Goal: Information Seeking & Learning: Learn about a topic

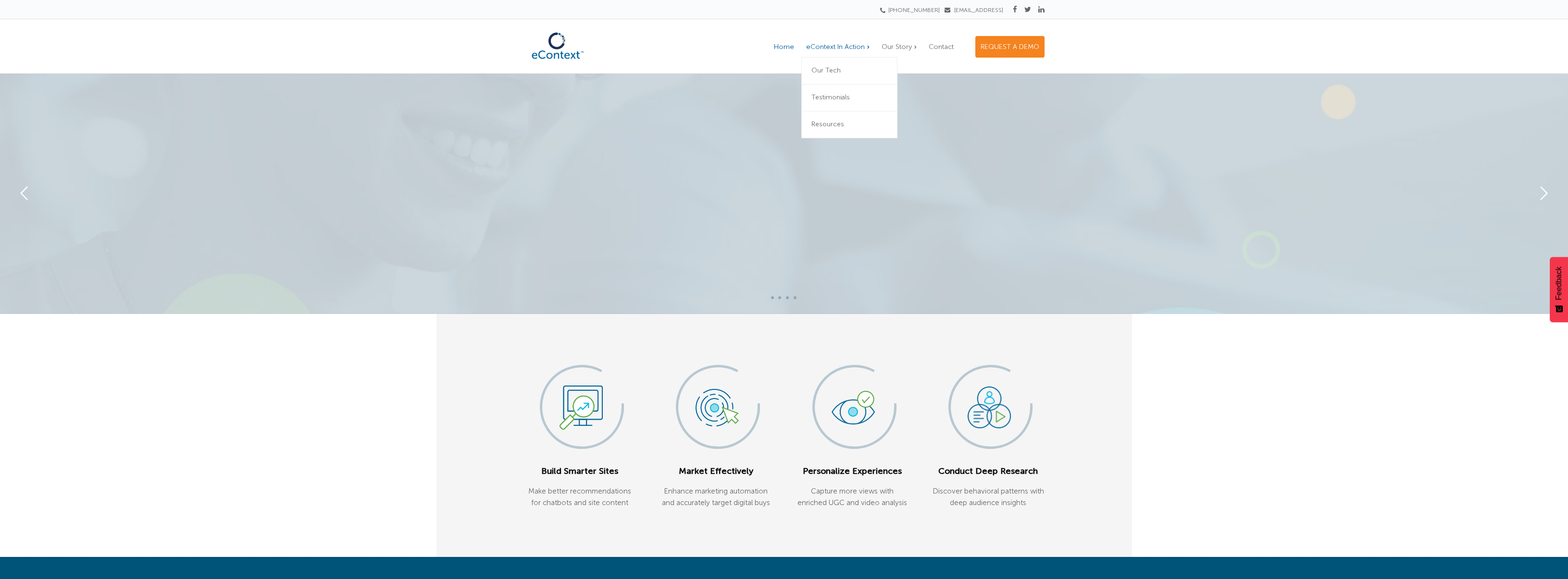
click at [838, 48] on span "eContext In Action" at bounding box center [835, 47] width 58 height 8
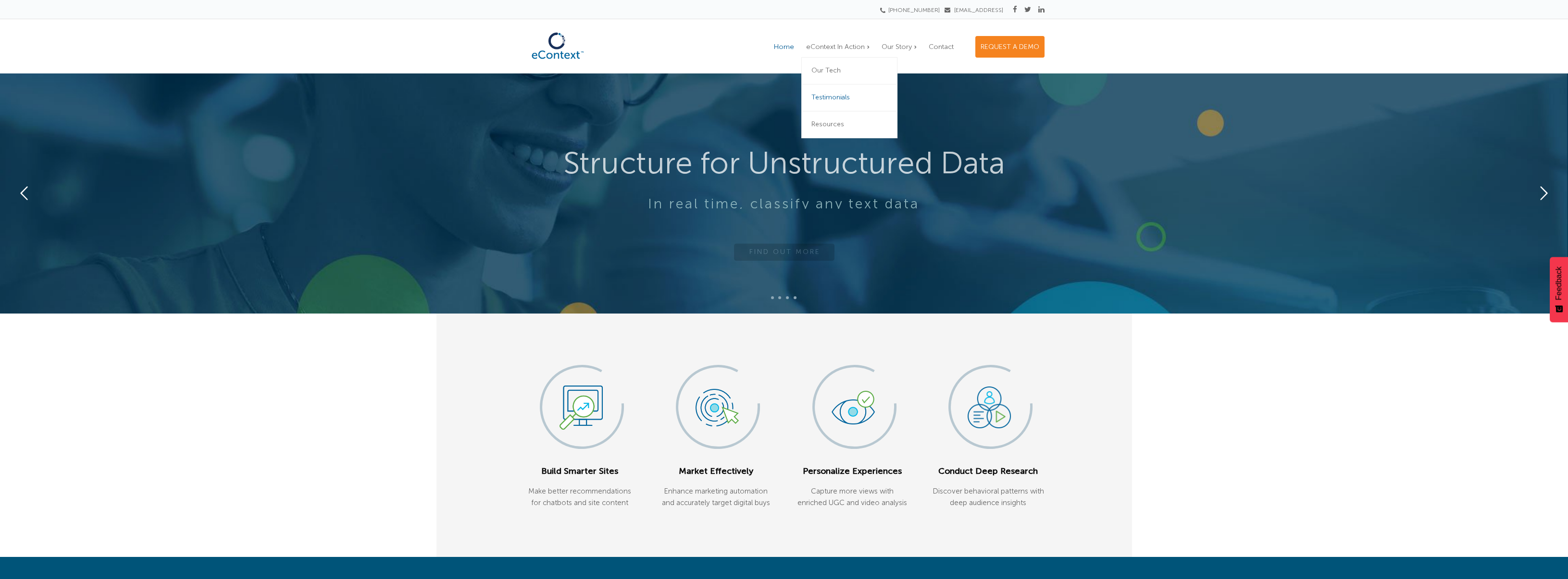
click at [845, 98] on span "Testimonials" at bounding box center [830, 97] width 39 height 8
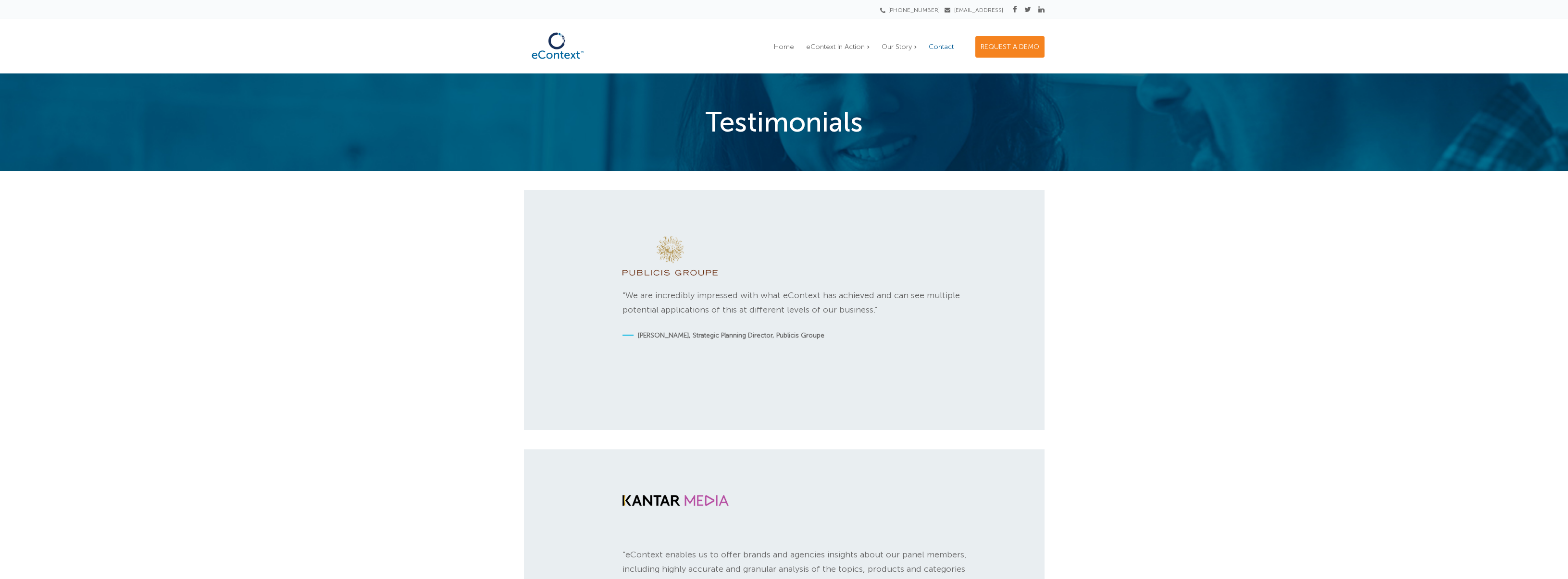
click at [940, 39] on link "Contact" at bounding box center [941, 46] width 35 height 21
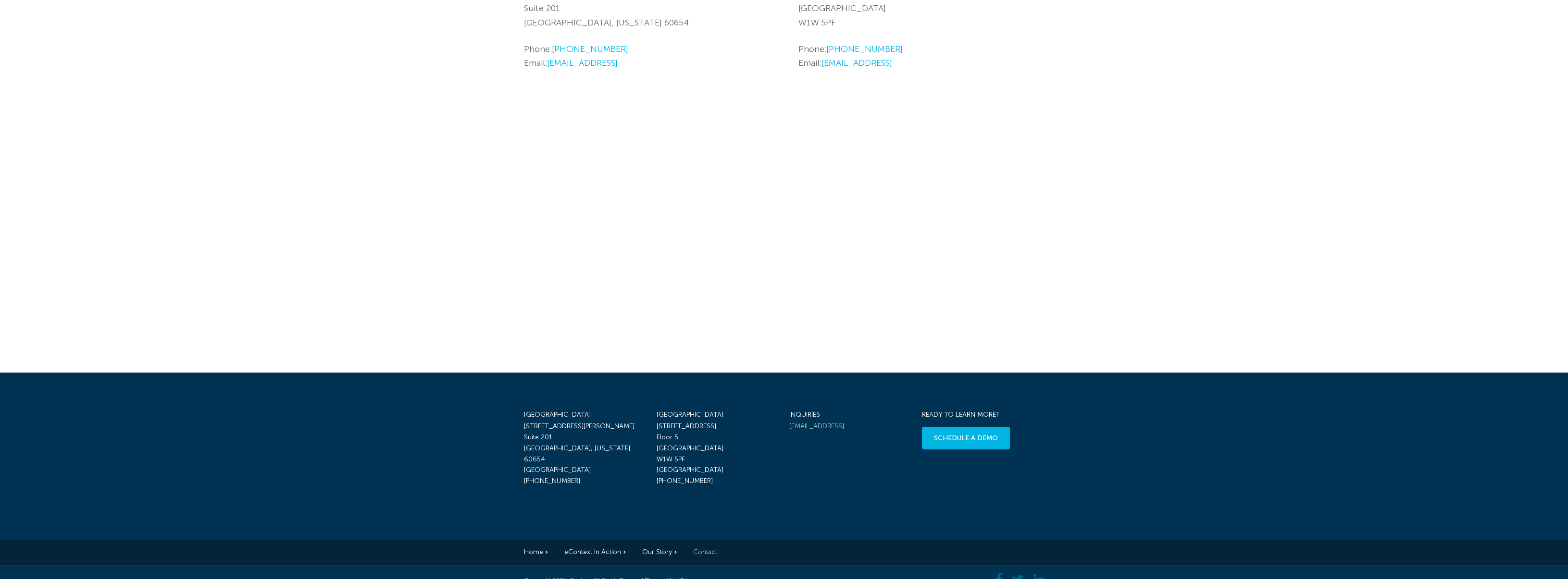
scroll to position [253, 0]
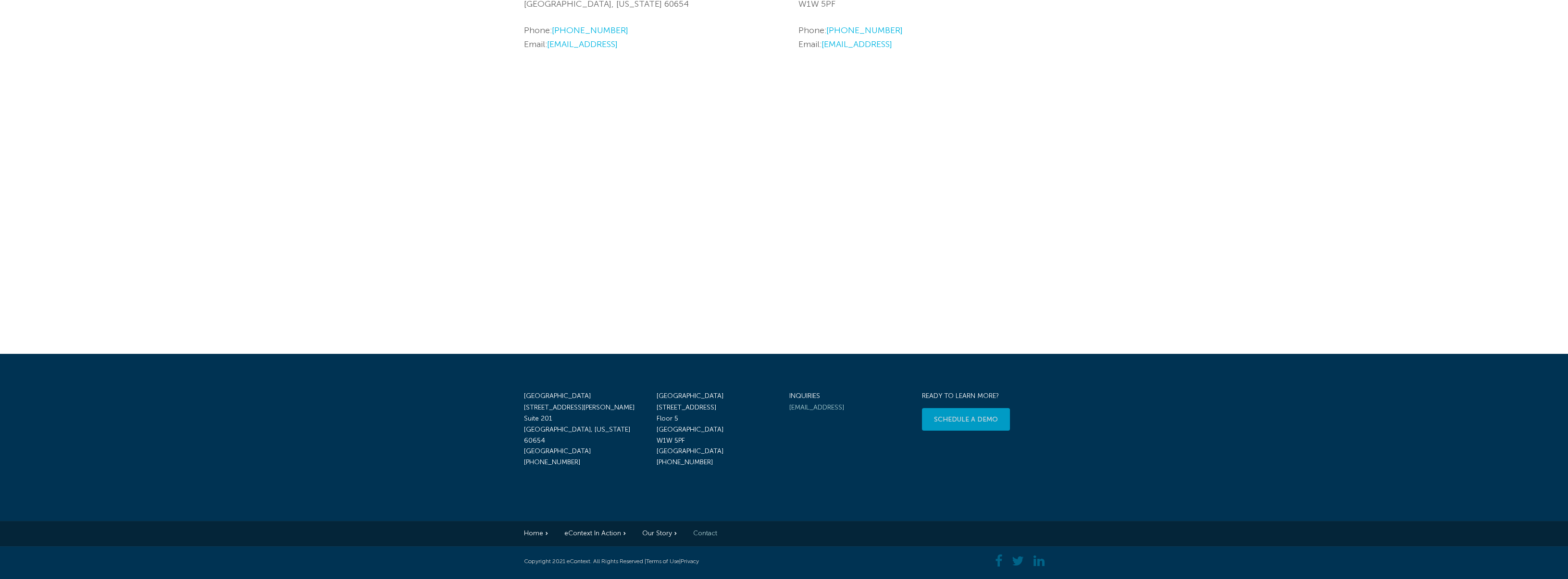
click at [952, 414] on link "schedule a demo" at bounding box center [966, 419] width 88 height 22
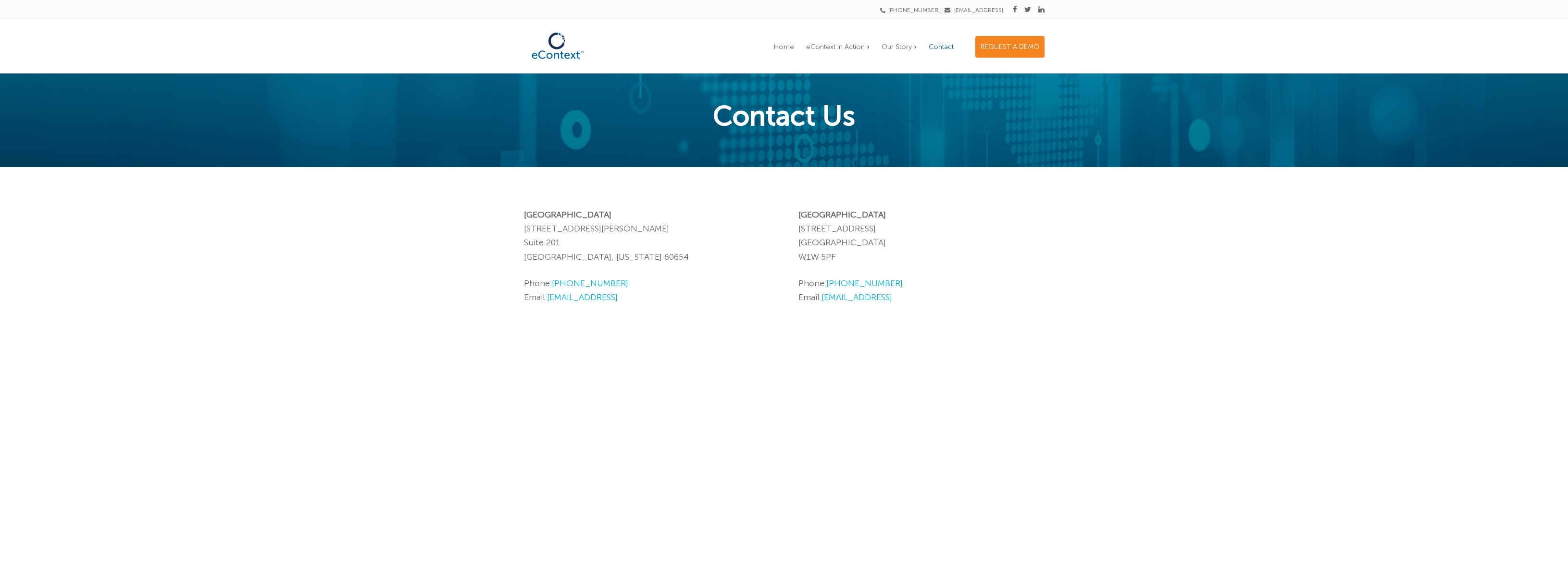
scroll to position [0, 0]
click at [792, 47] on span "Home" at bounding box center [784, 47] width 21 height 8
click at [791, 46] on span "Home" at bounding box center [784, 47] width 21 height 8
click at [571, 50] on img at bounding box center [558, 45] width 67 height 37
click at [836, 64] on link "Our Tech" at bounding box center [849, 71] width 96 height 27
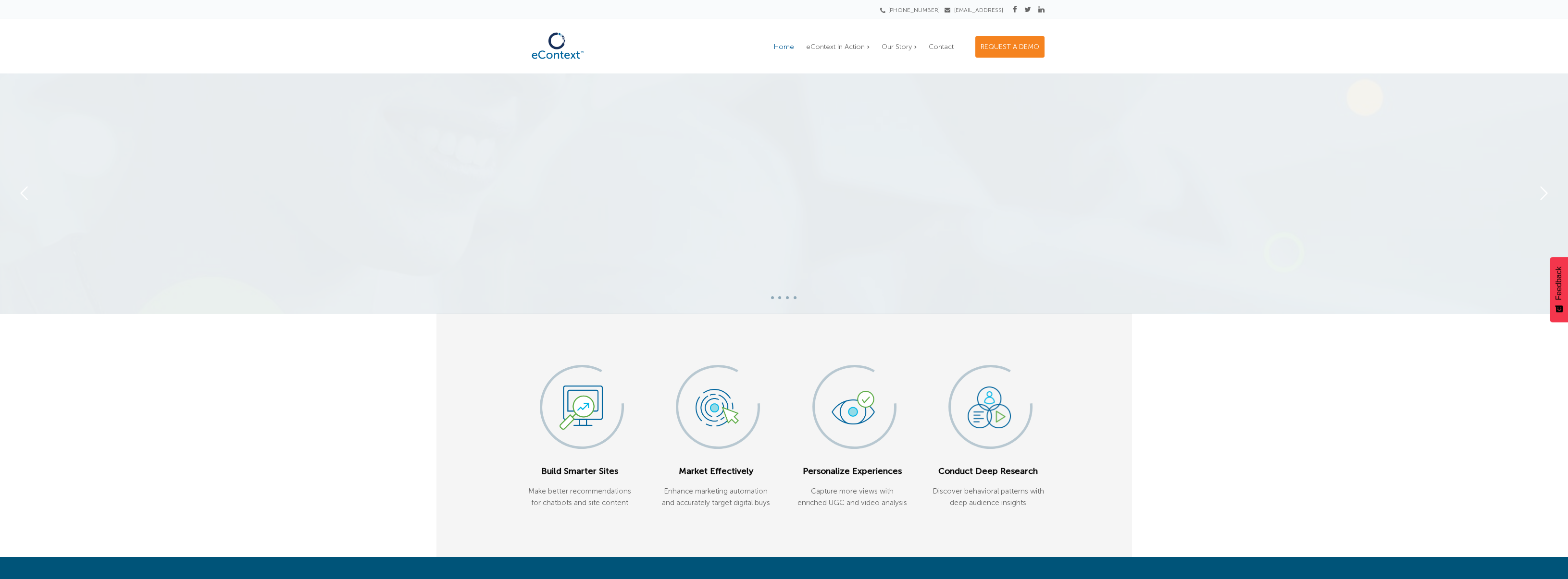
click at [786, 43] on span "Home" at bounding box center [784, 47] width 21 height 8
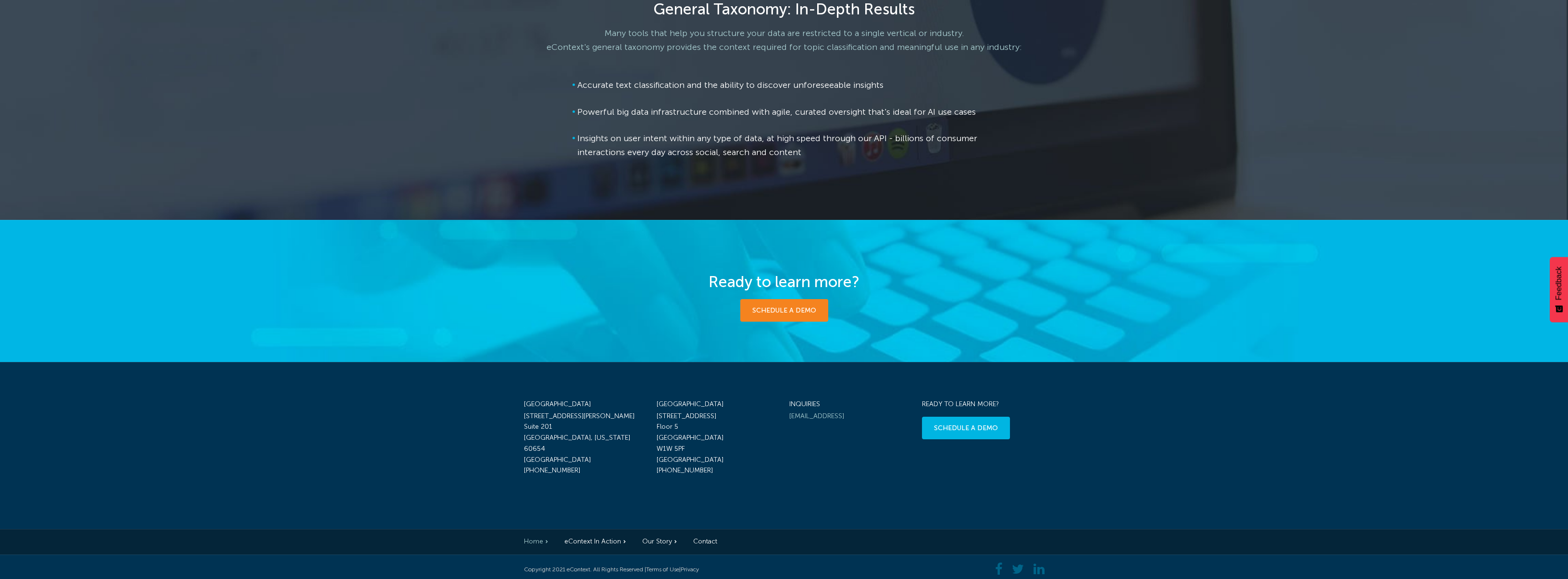
scroll to position [1344, 0]
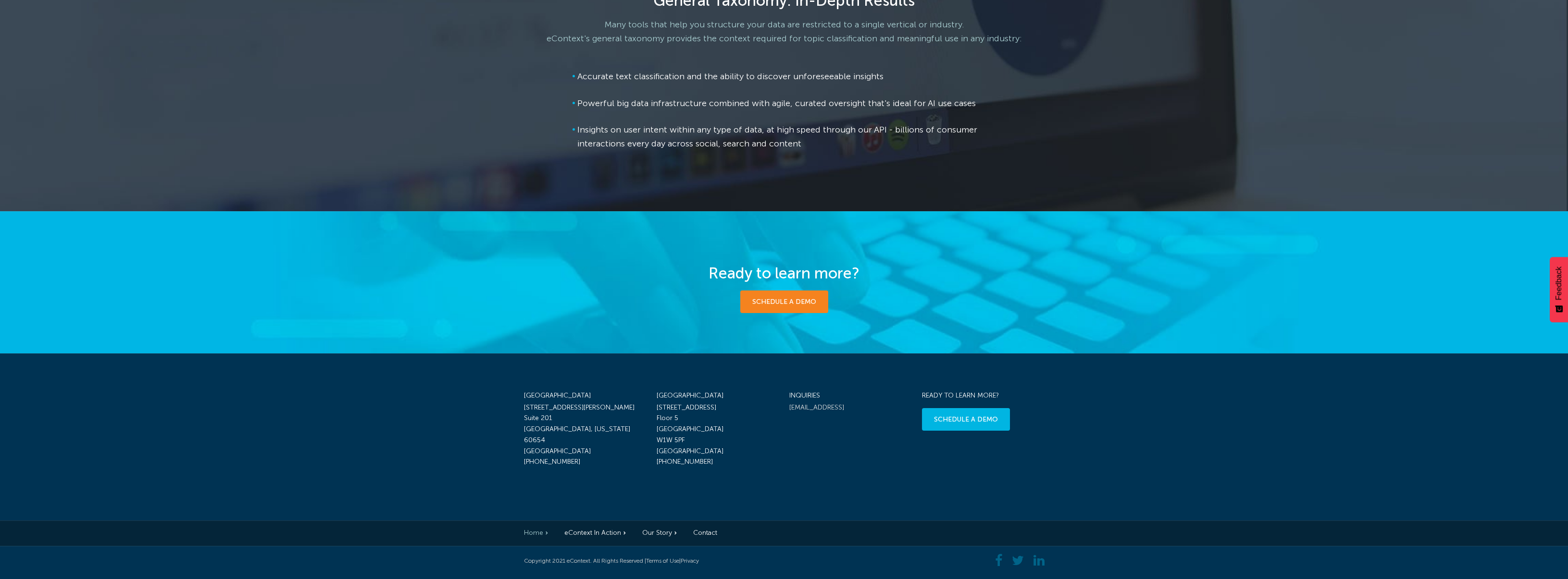
click at [833, 408] on link "[EMAIL_ADDRESS]" at bounding box center [817, 407] width 55 height 8
click at [813, 406] on link "[EMAIL_ADDRESS]" at bounding box center [817, 407] width 55 height 8
click at [659, 529] on link "Our Story" at bounding box center [660, 533] width 35 height 8
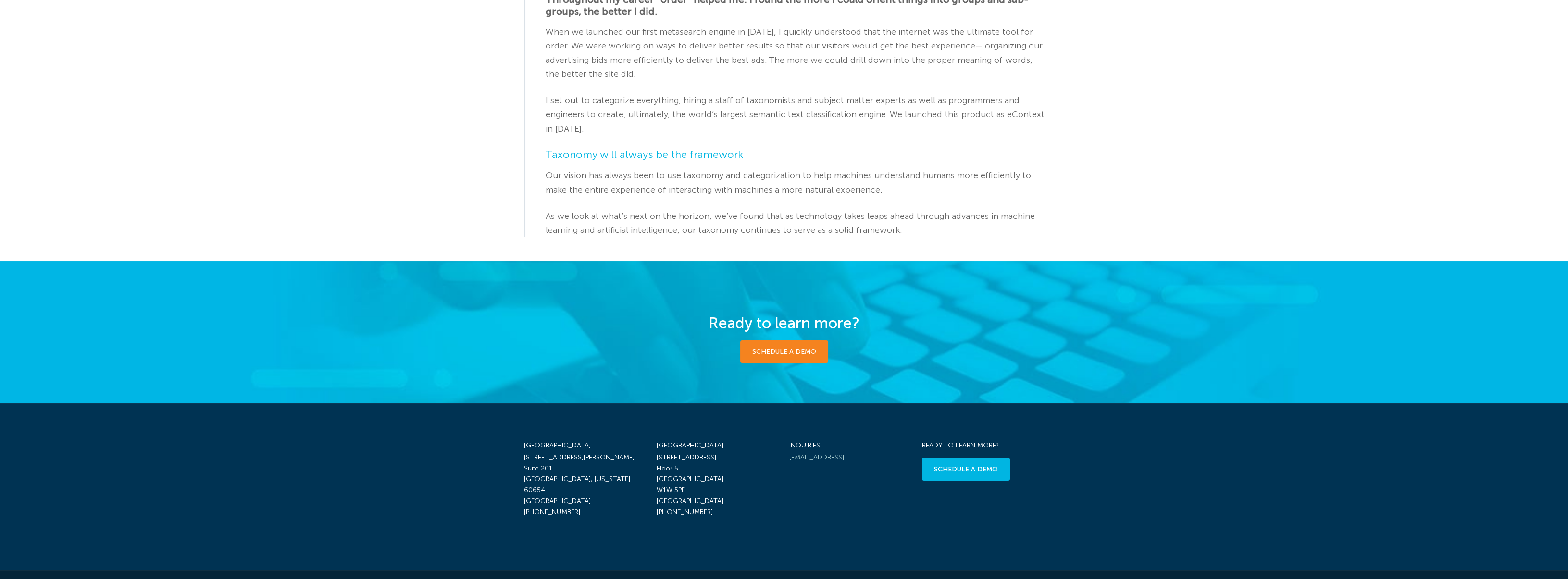
scroll to position [363, 0]
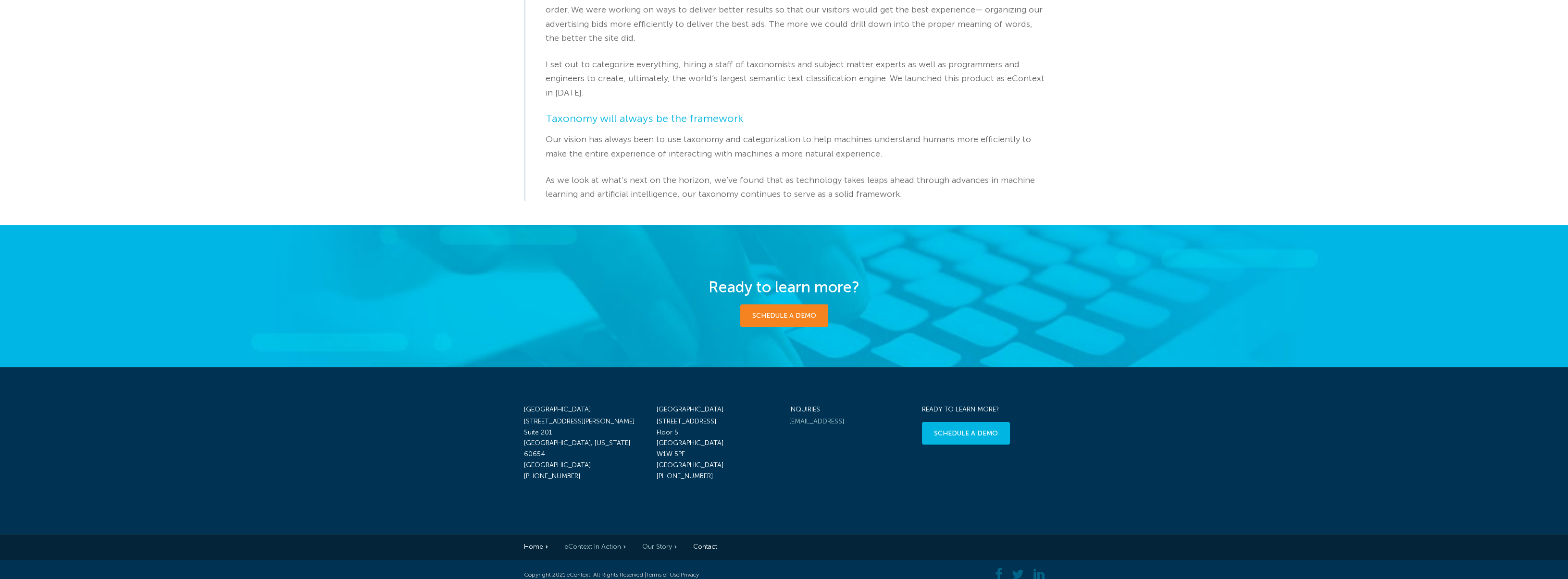
click at [599, 543] on link "eContext In Action" at bounding box center [595, 547] width 62 height 8
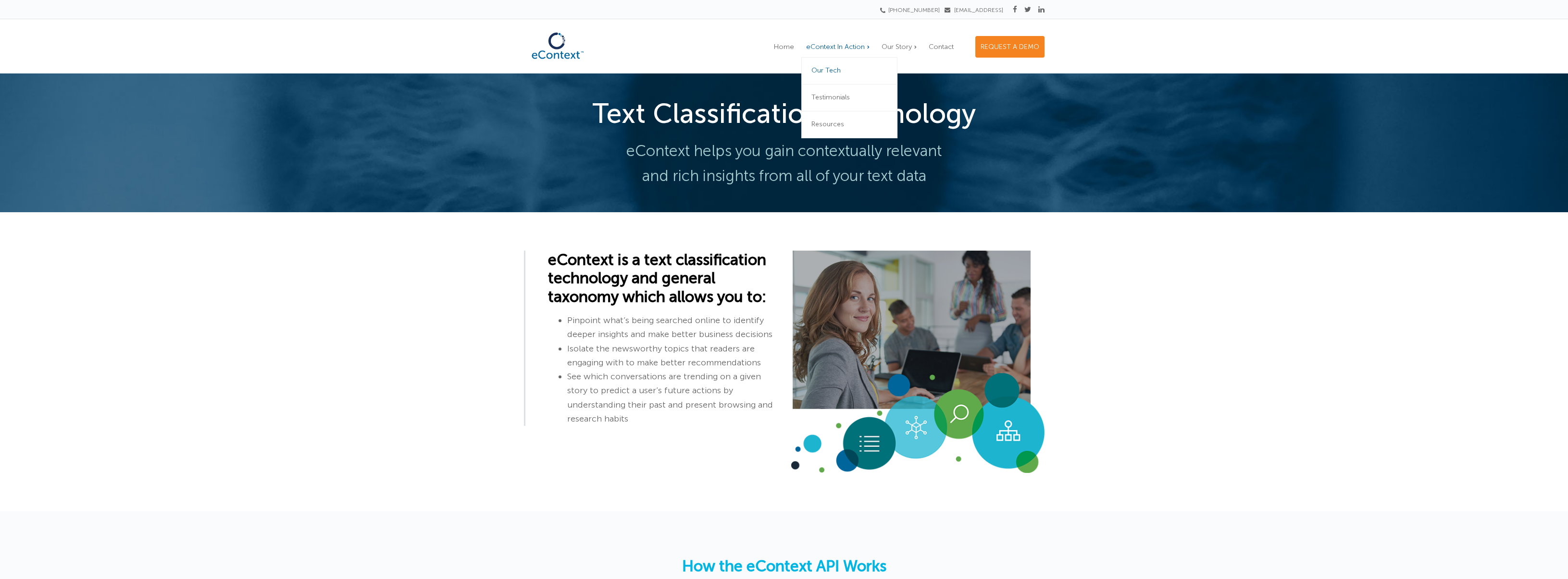
click at [853, 45] on span "eContext In Action" at bounding box center [835, 47] width 58 height 8
click at [835, 127] on span "Resources" at bounding box center [828, 124] width 33 height 8
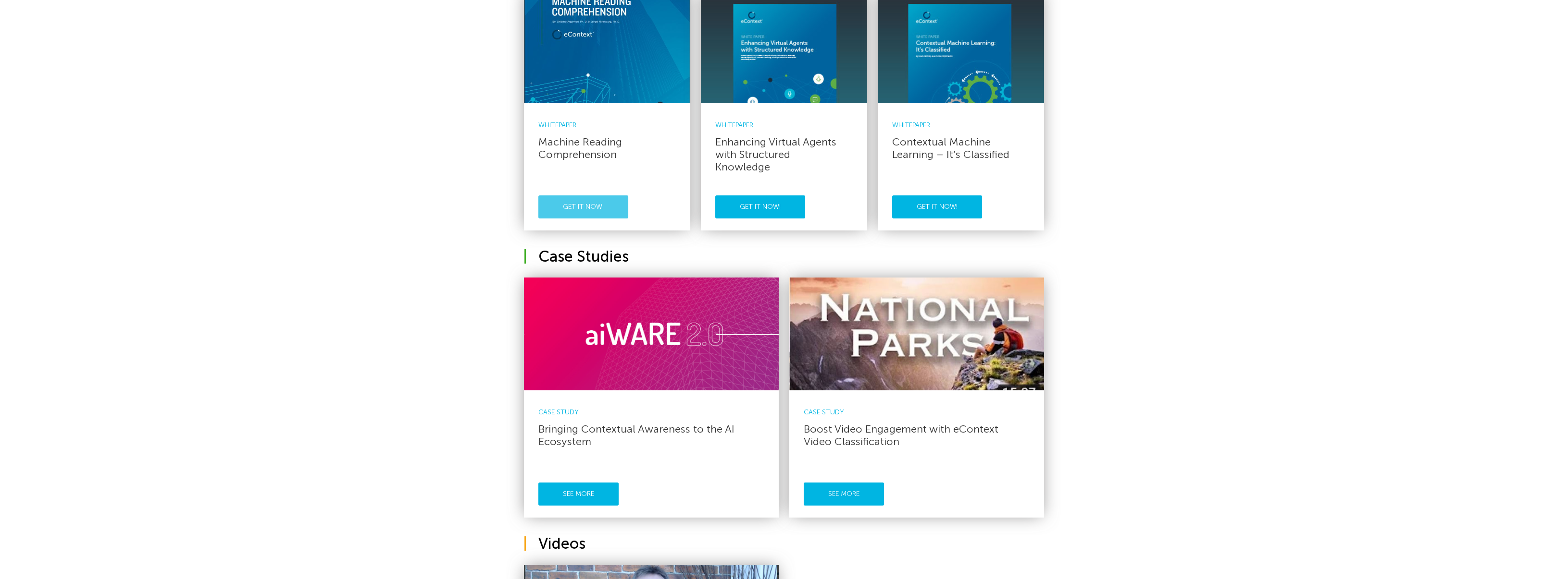
click at [584, 202] on link "Get it now!" at bounding box center [583, 207] width 90 height 23
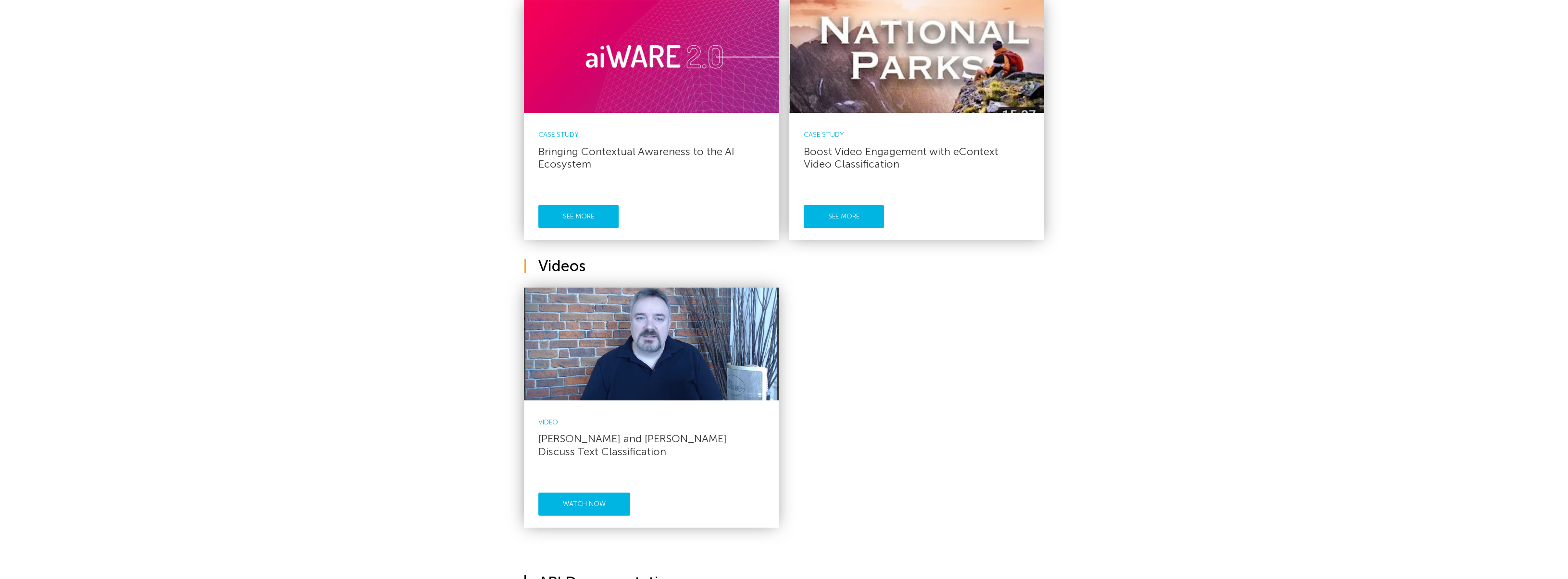
scroll to position [624, 0]
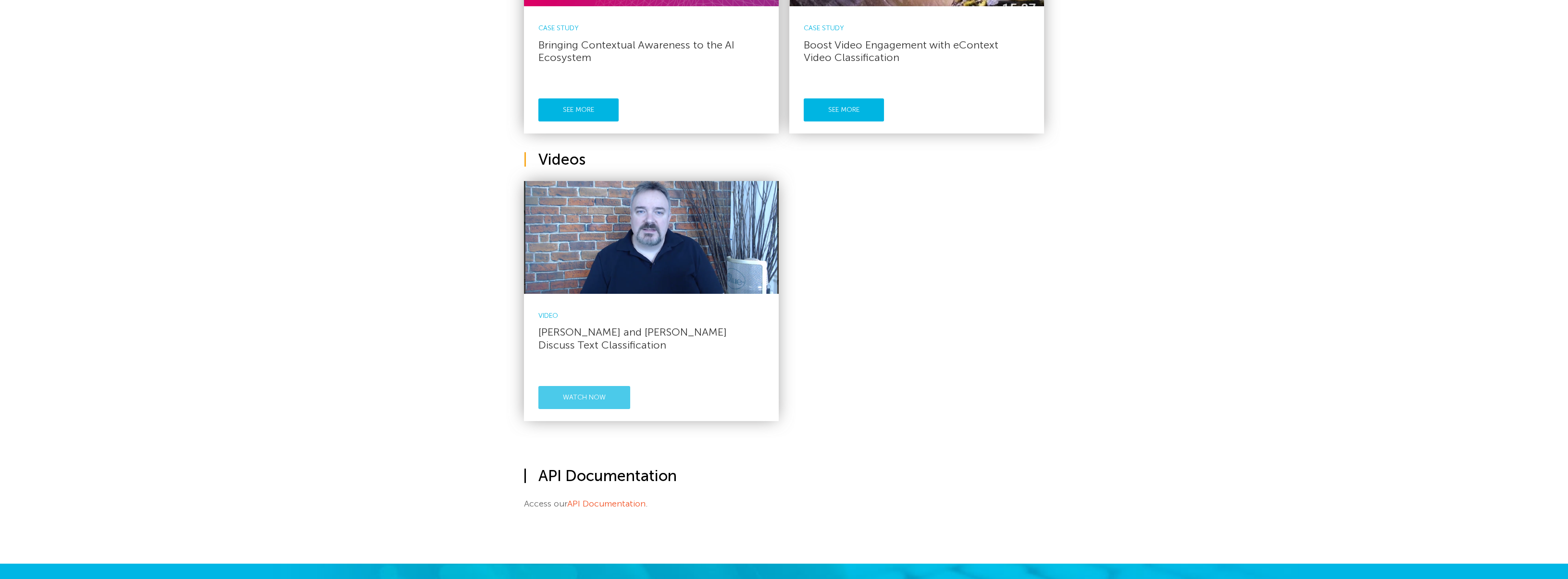
click at [598, 403] on link "Watch now" at bounding box center [584, 397] width 92 height 23
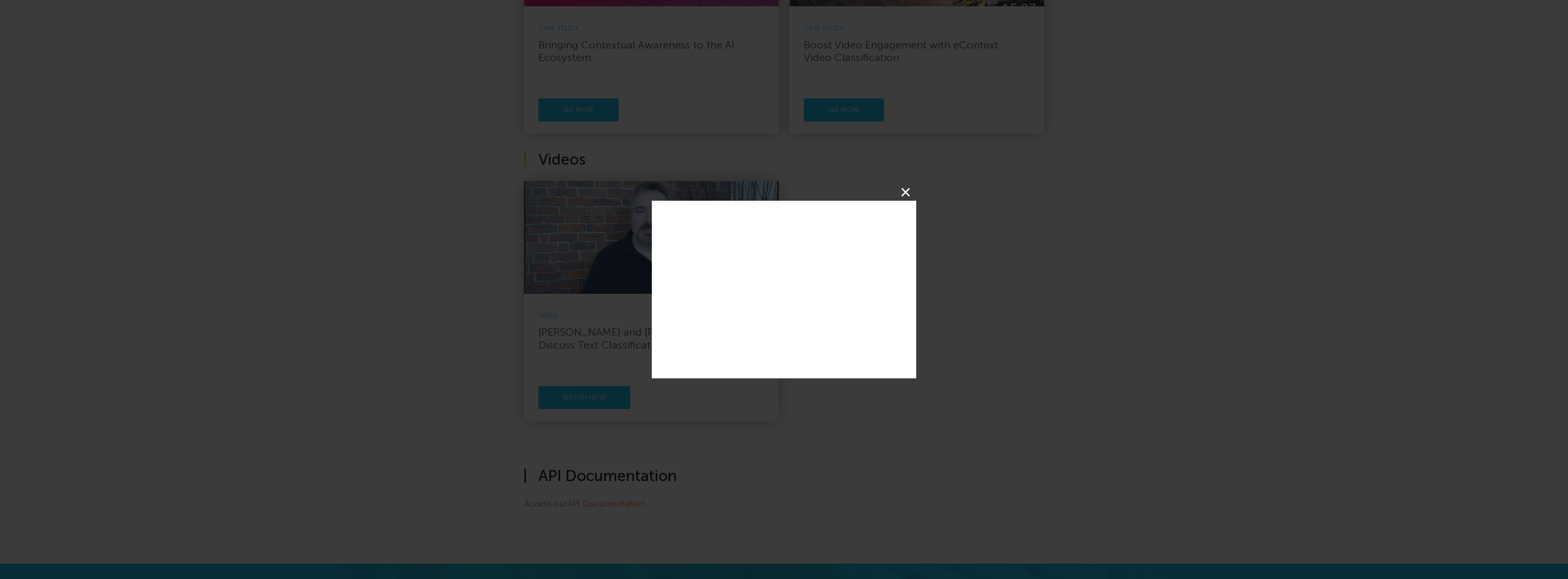
click at [911, 183] on button "×" at bounding box center [906, 192] width 21 height 21
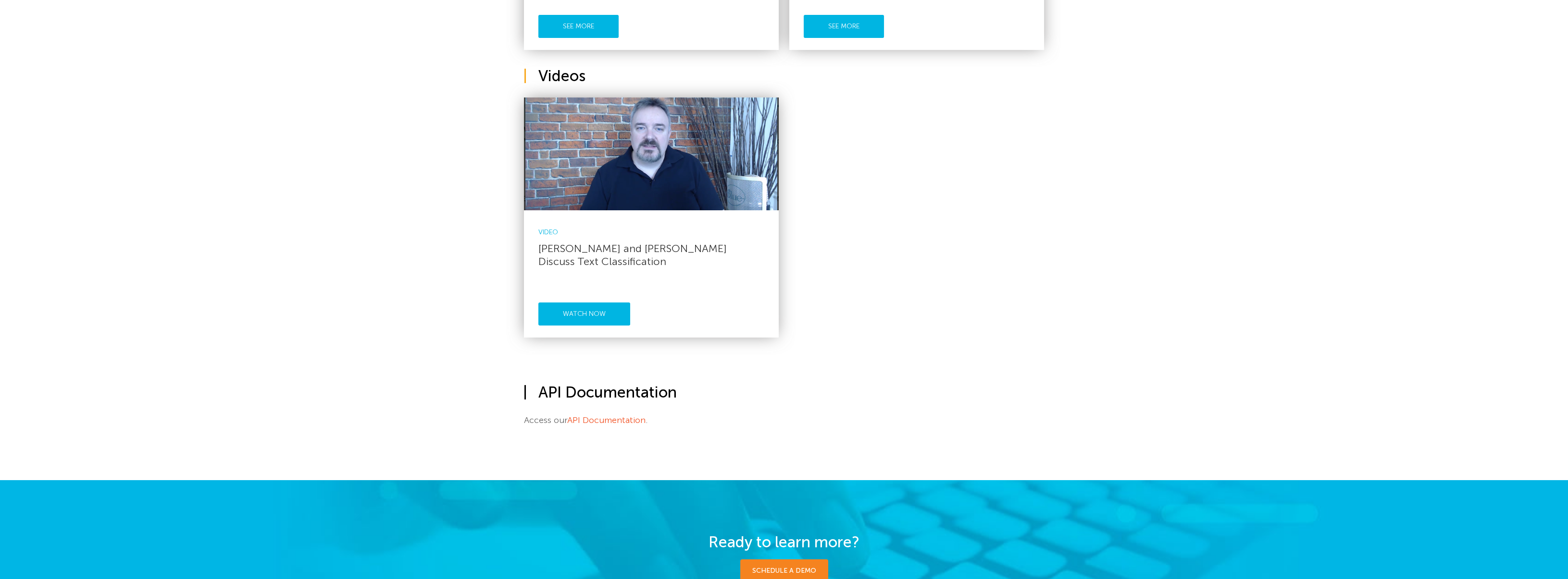
scroll to position [769, 0]
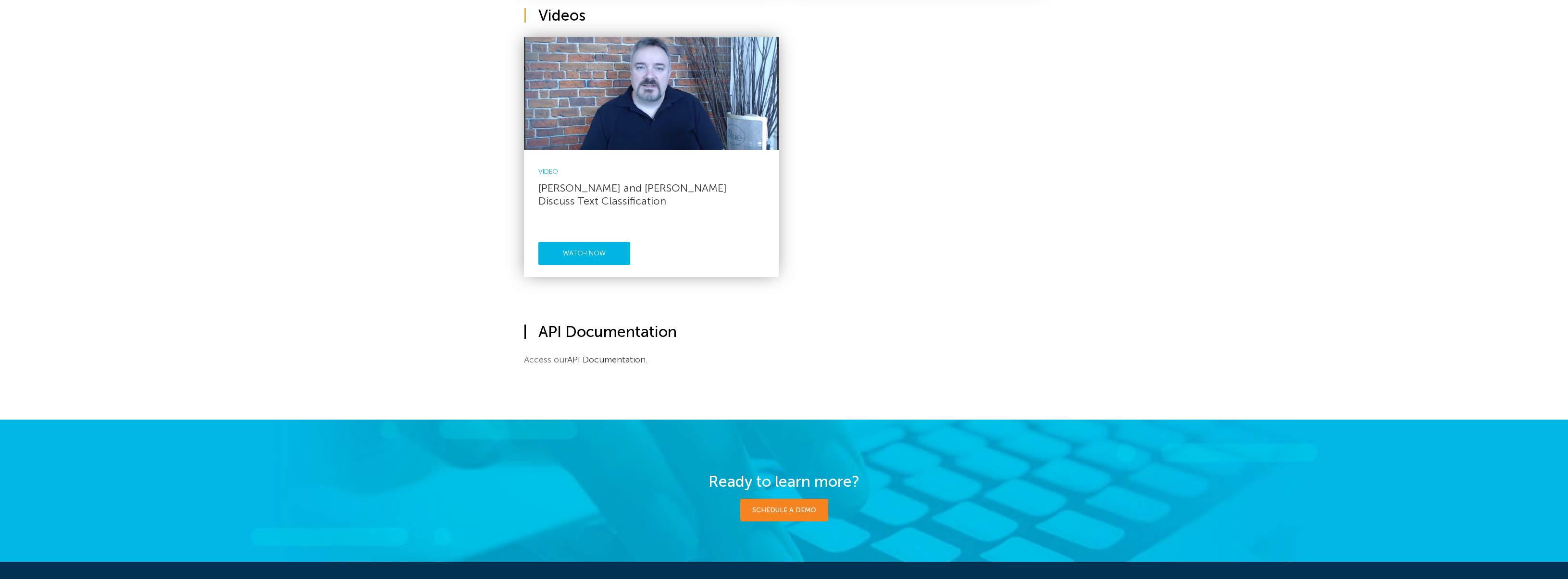
click at [627, 362] on link "API Documentation" at bounding box center [606, 360] width 78 height 11
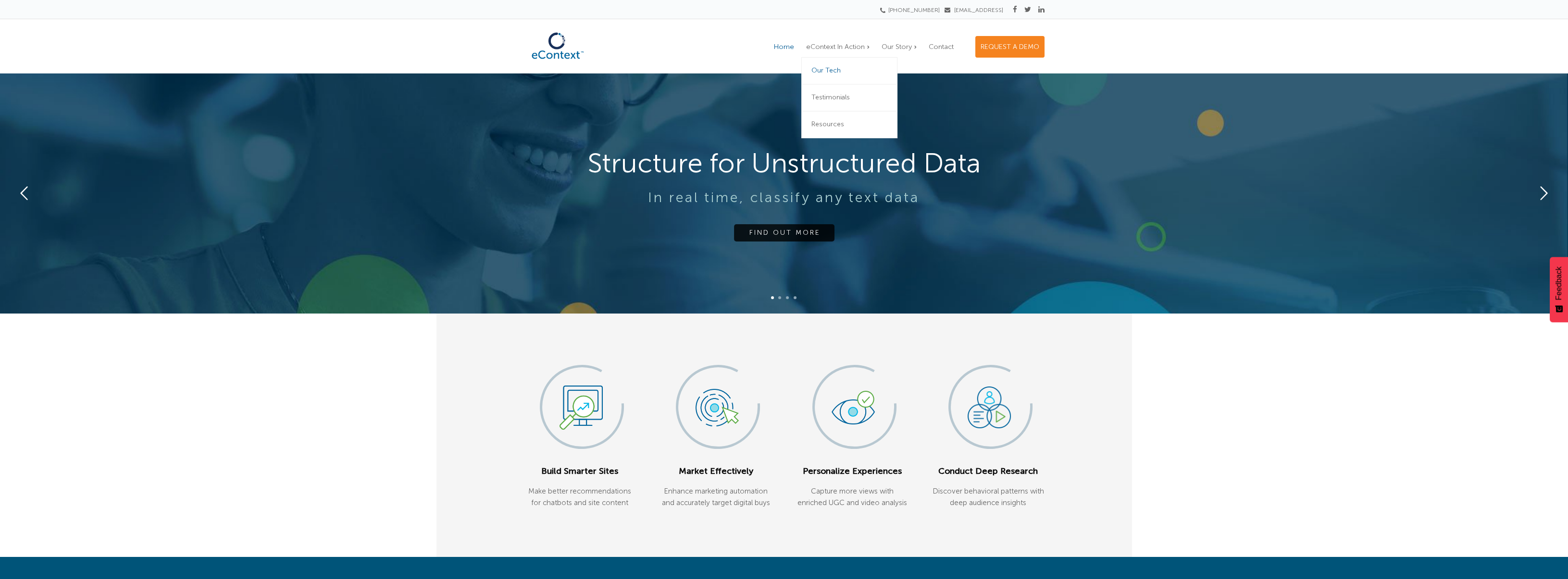
click at [828, 64] on link "Our Tech" at bounding box center [849, 71] width 96 height 27
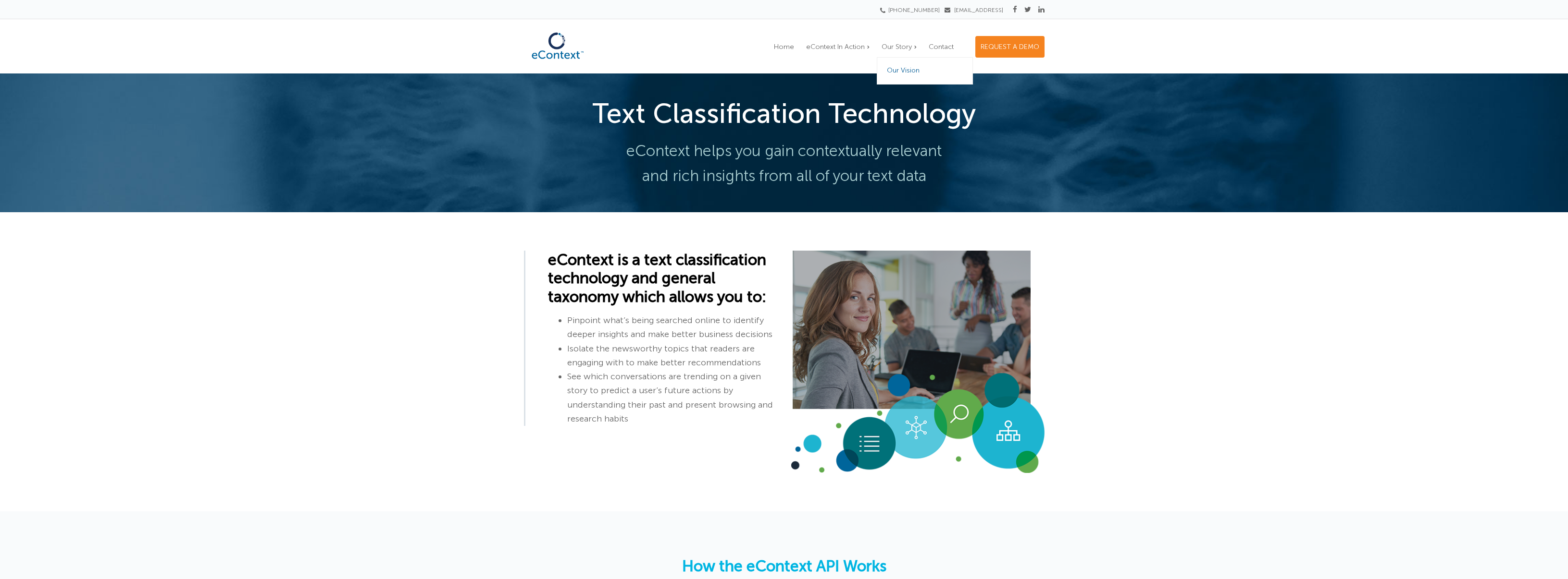
click at [900, 69] on span "Our Vision" at bounding box center [903, 71] width 33 height 8
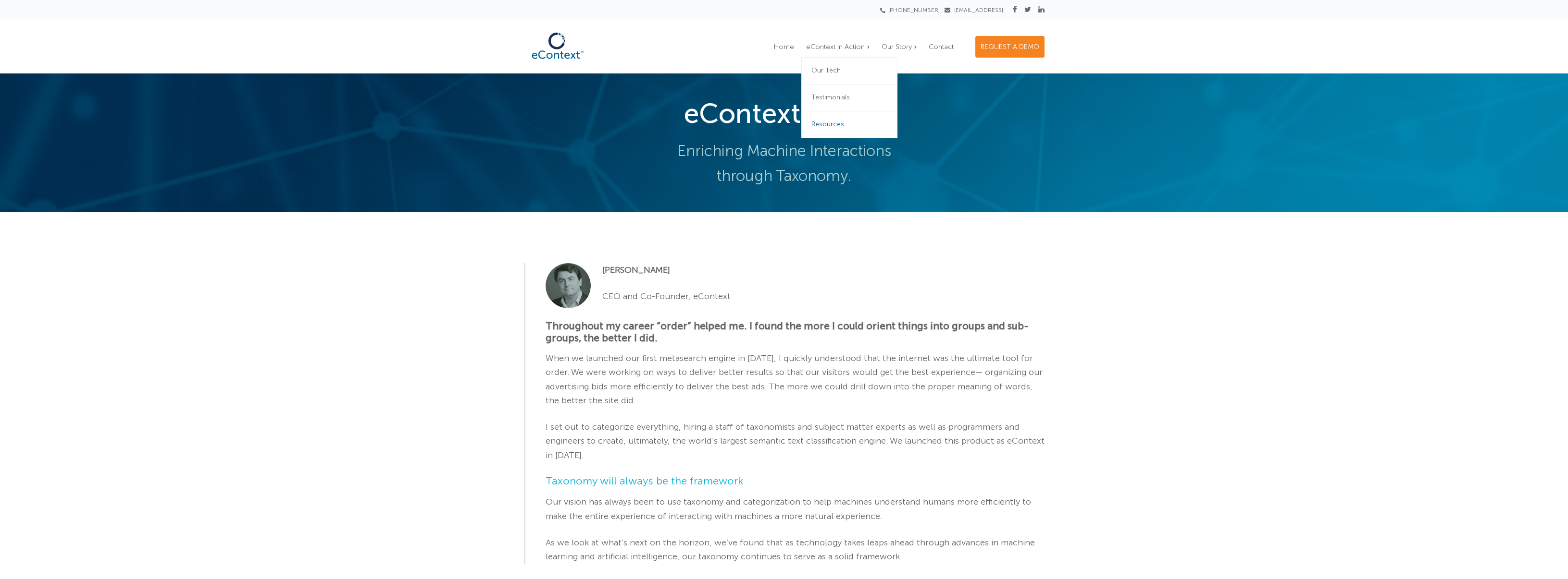
click at [833, 123] on span "Resources" at bounding box center [828, 124] width 33 height 8
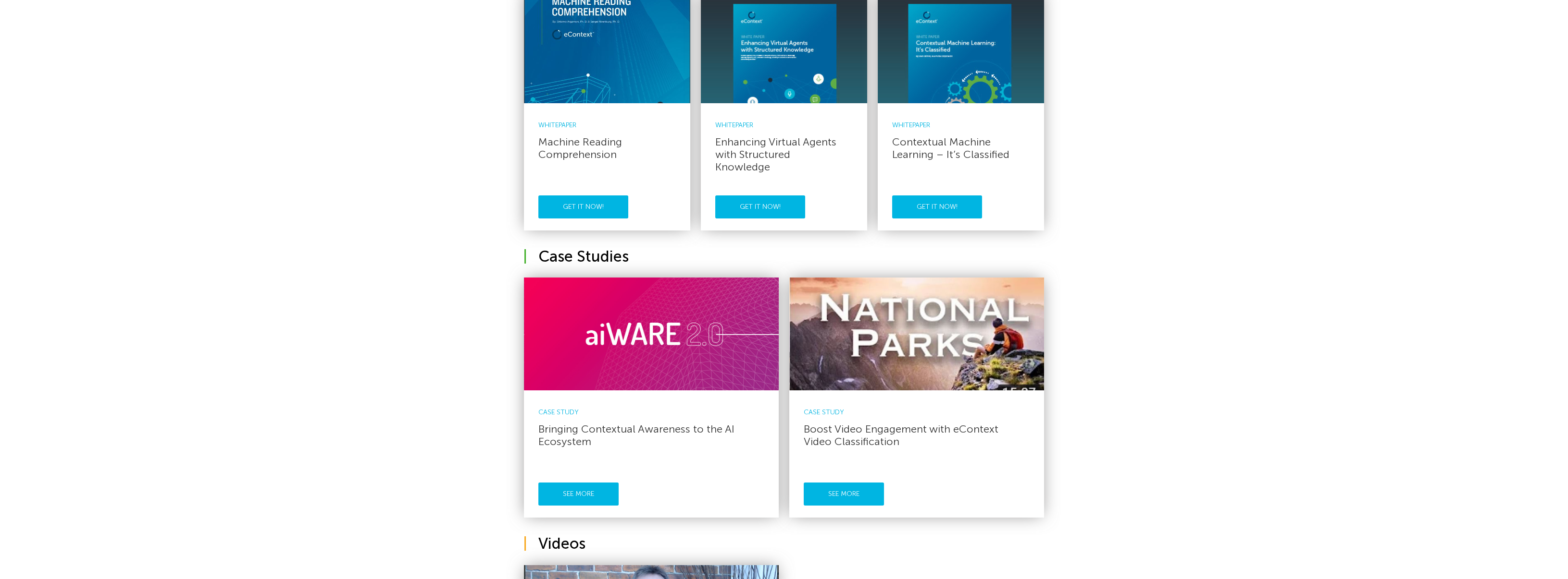
scroll to position [480, 0]
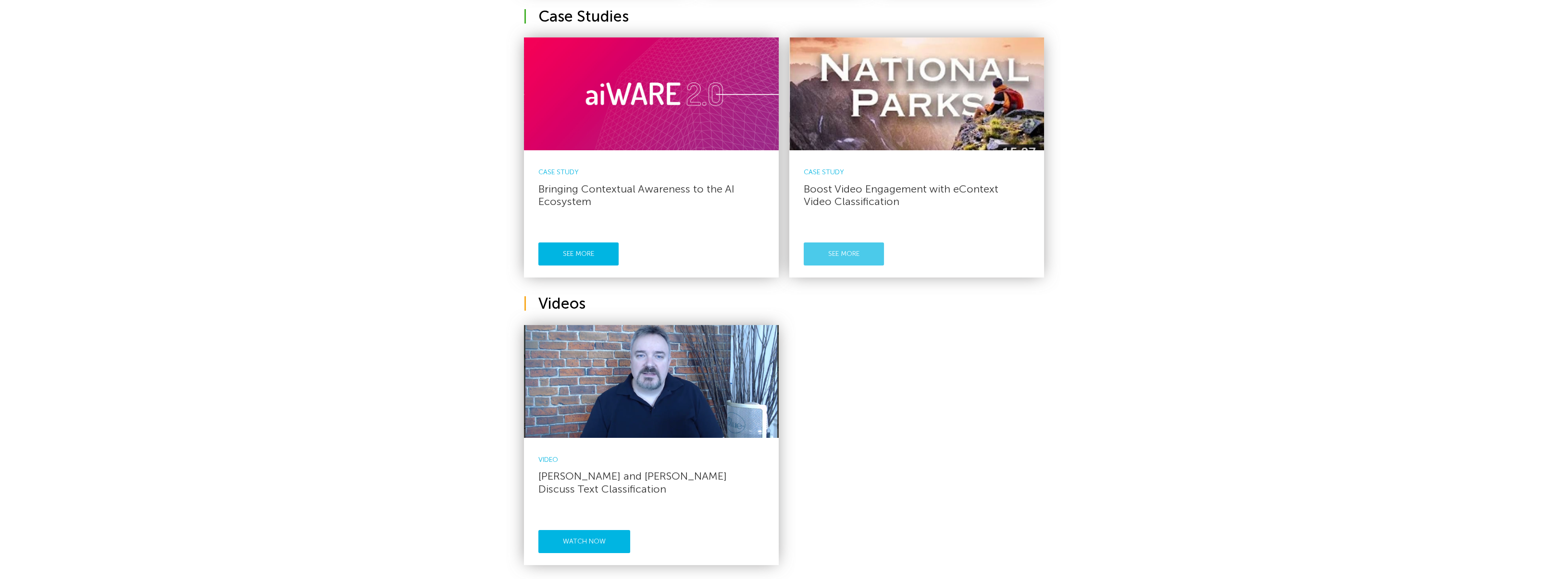
click at [819, 250] on link "See More" at bounding box center [844, 254] width 81 height 23
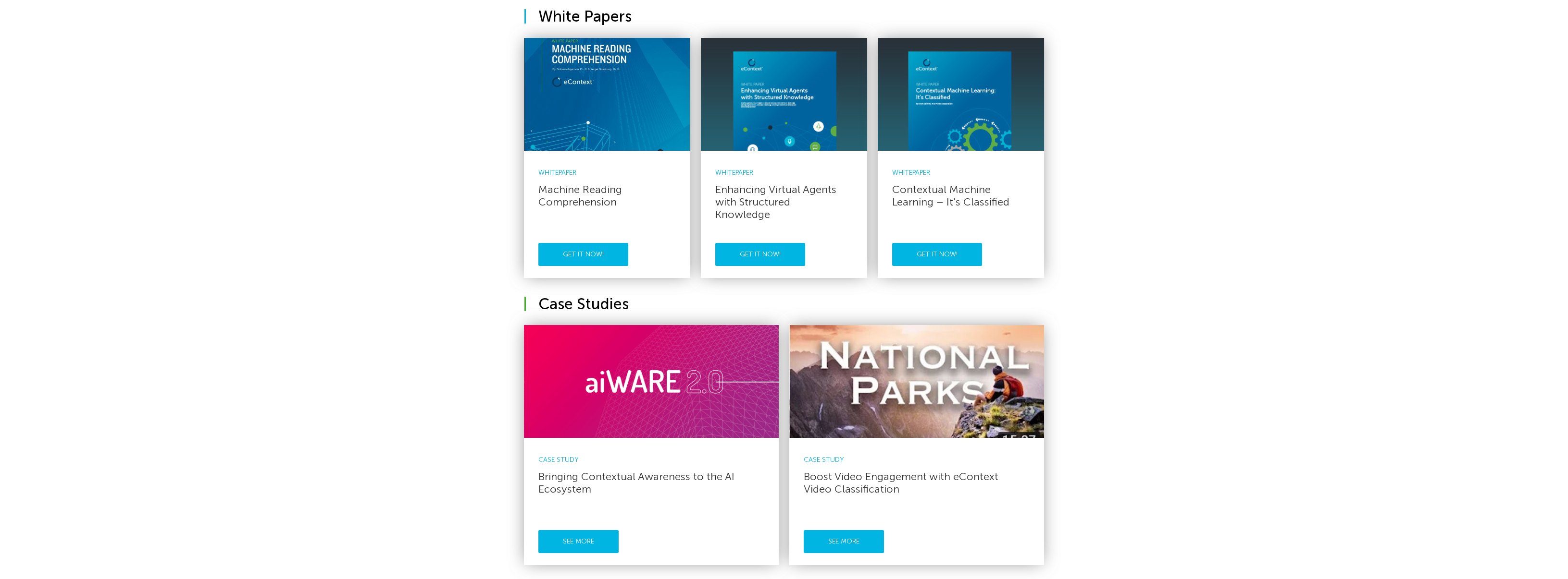
scroll to position [192, 0]
click at [952, 263] on link "Get it now!" at bounding box center [937, 255] width 90 height 23
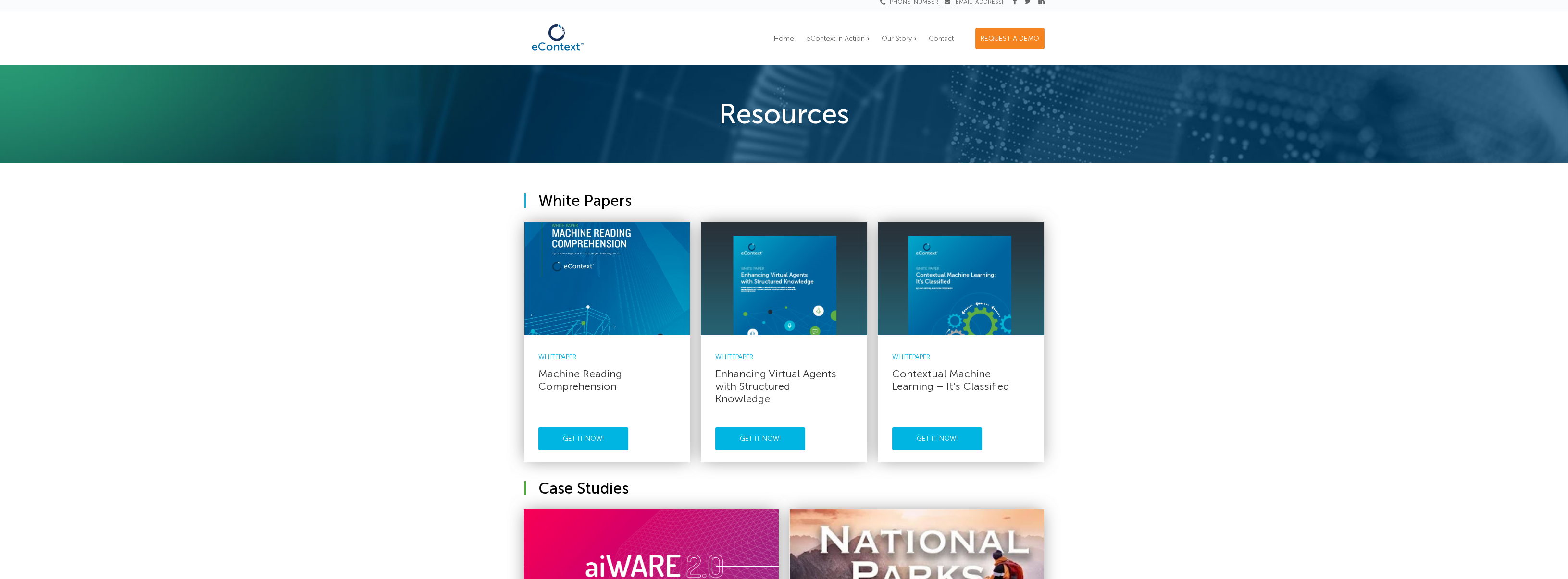
scroll to position [0, 0]
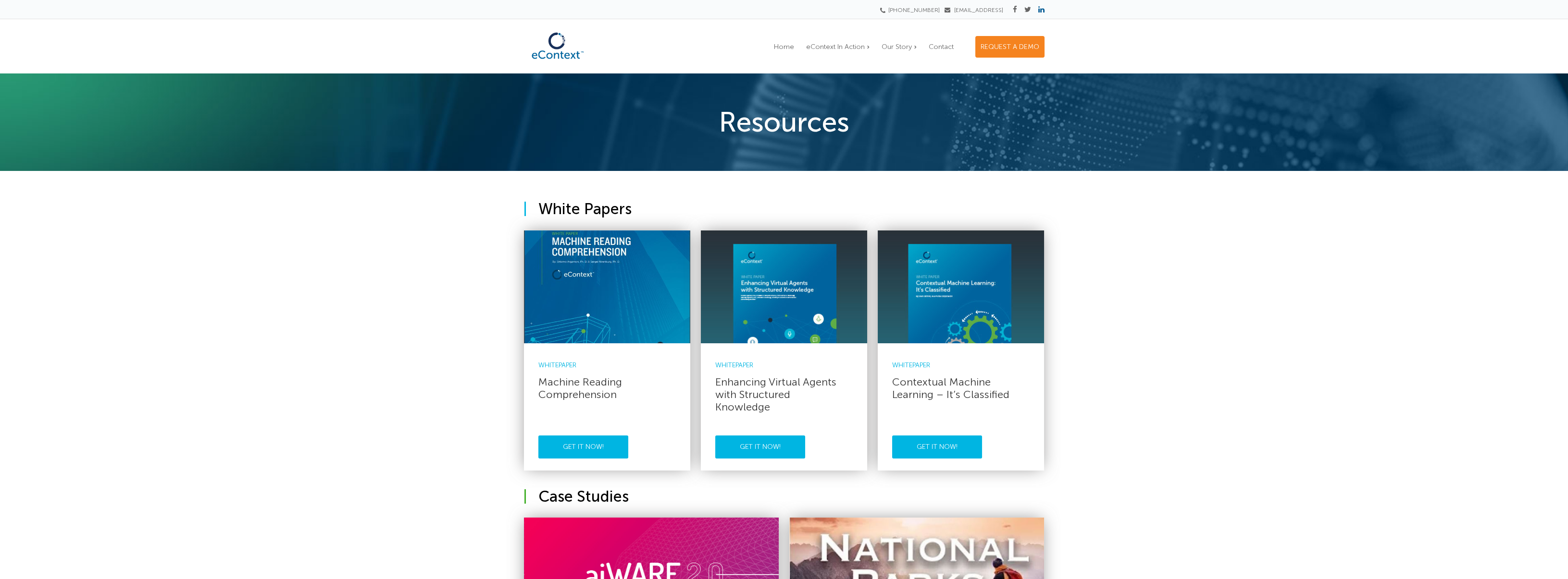
click at [1044, 9] on icon at bounding box center [1042, 9] width 7 height 7
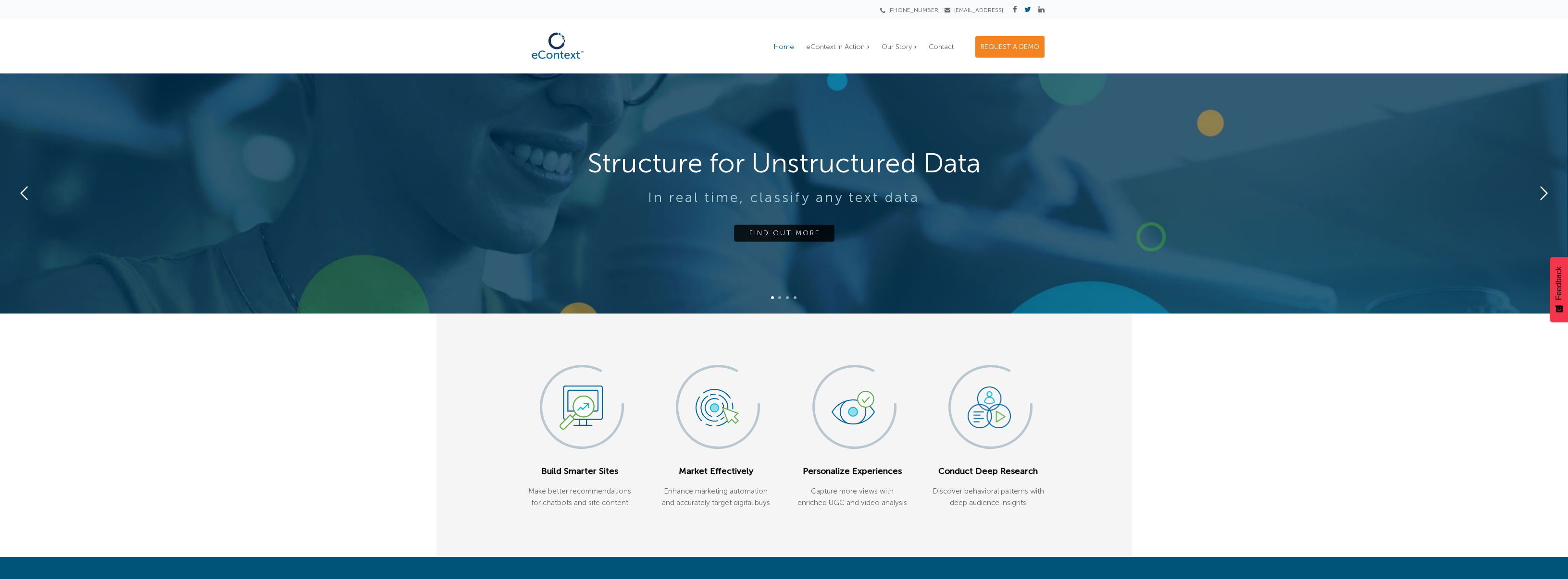
click at [1026, 7] on icon at bounding box center [1028, 9] width 7 height 7
click at [1013, 7] on icon at bounding box center [1015, 9] width 4 height 7
